Goal: Information Seeking & Learning: Learn about a topic

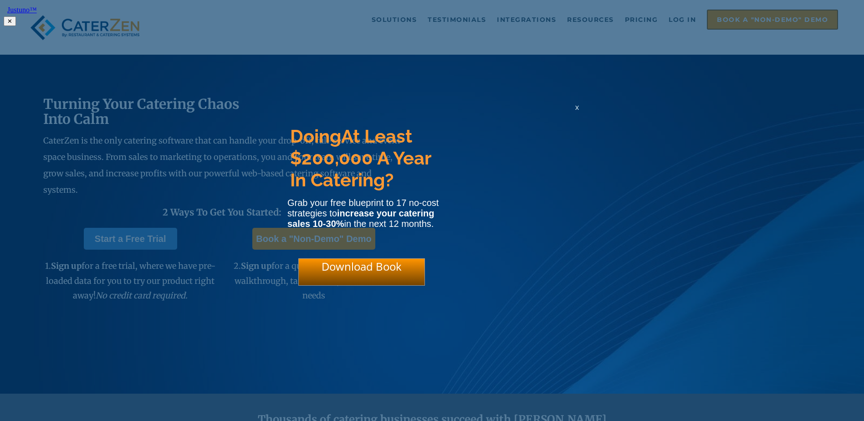
click at [578, 111] on span "x" at bounding box center [577, 107] width 4 height 9
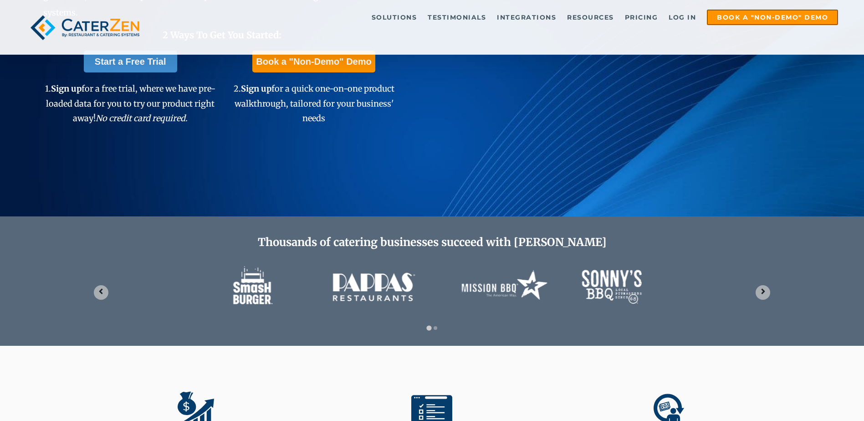
scroll to position [273, 0]
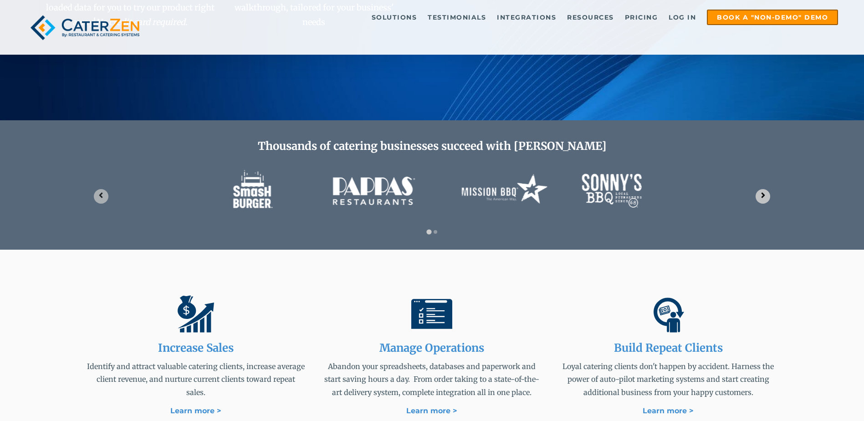
click at [765, 195] on icon "Next slide" at bounding box center [763, 195] width 9 height 9
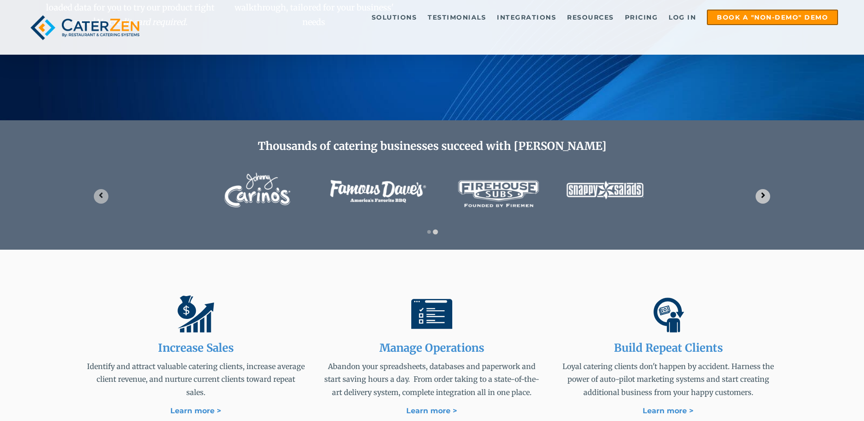
click at [765, 195] on icon "Go to first slide" at bounding box center [763, 195] width 9 height 9
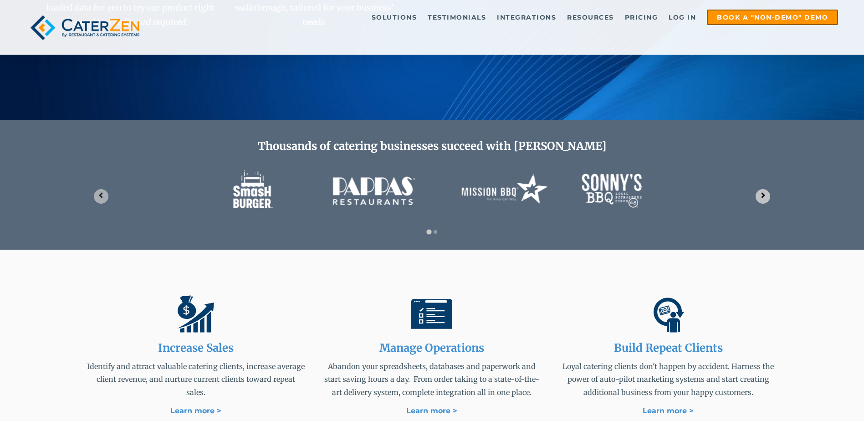
click at [765, 195] on icon "Next slide" at bounding box center [763, 195] width 9 height 9
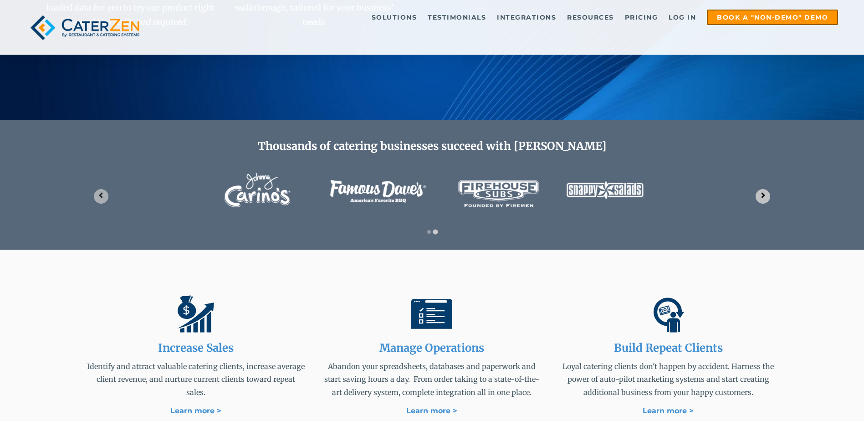
click at [765, 195] on icon "Go to first slide" at bounding box center [763, 195] width 9 height 9
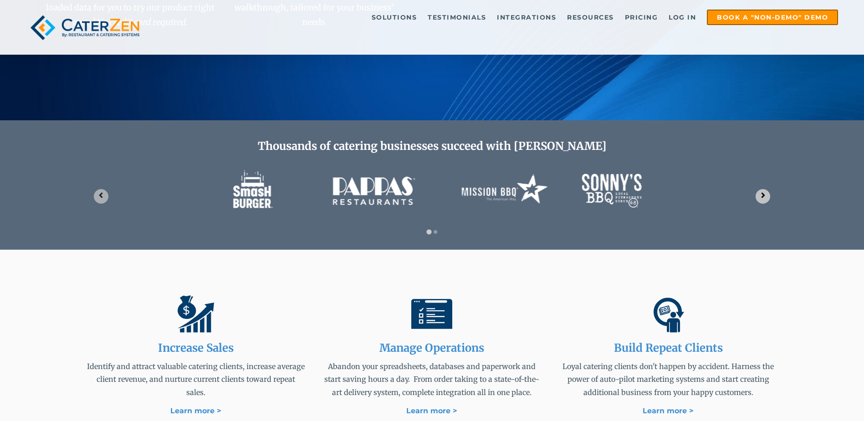
click at [765, 195] on icon "Next slide" at bounding box center [763, 195] width 9 height 9
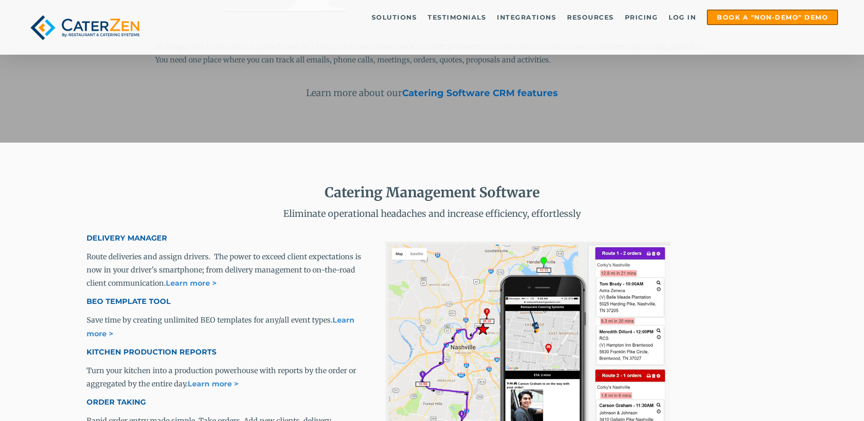
scroll to position [1230, 0]
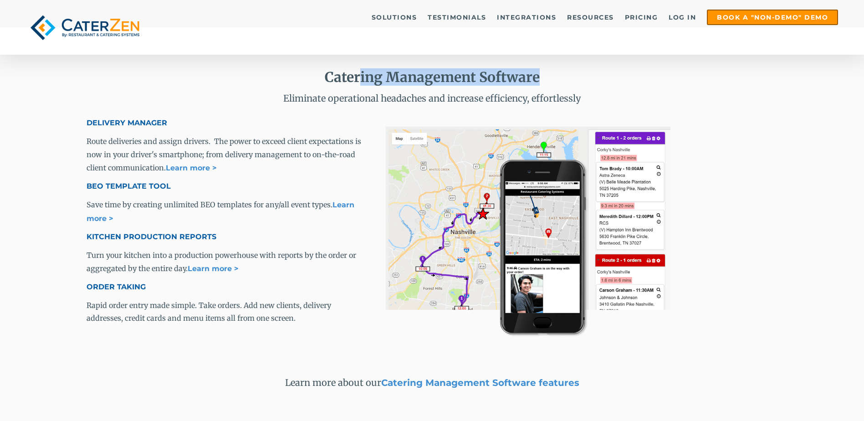
drag, startPoint x: 361, startPoint y: 78, endPoint x: 546, endPoint y: 84, distance: 185.0
click at [543, 84] on h2 "Catering Management Software" at bounding box center [432, 77] width 691 height 16
drag, startPoint x: 546, startPoint y: 84, endPoint x: 553, endPoint y: 84, distance: 7.7
click at [553, 84] on h2 "Catering Management Software" at bounding box center [432, 77] width 691 height 16
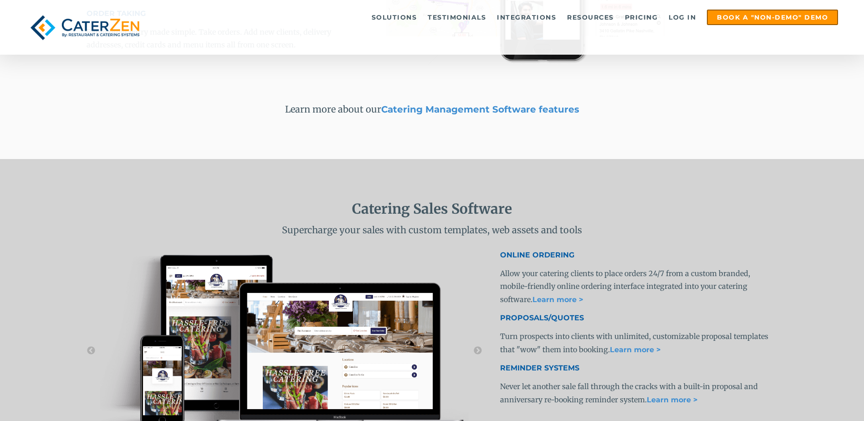
scroll to position [1594, 0]
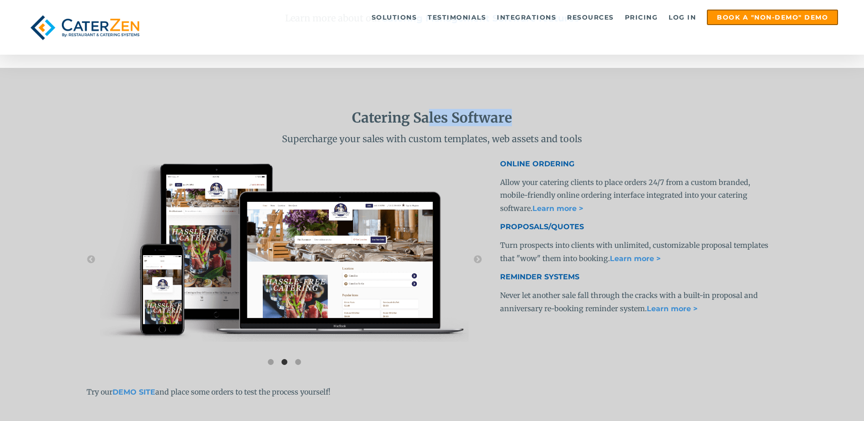
drag, startPoint x: 429, startPoint y: 118, endPoint x: 511, endPoint y: 123, distance: 82.6
click at [511, 123] on span "Catering Sales Software" at bounding box center [432, 117] width 160 height 17
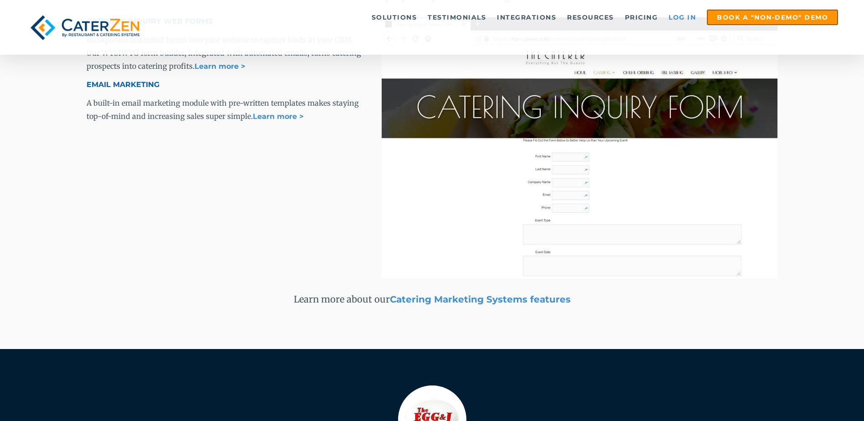
scroll to position [2147, 0]
